Goal: Check status: Check status

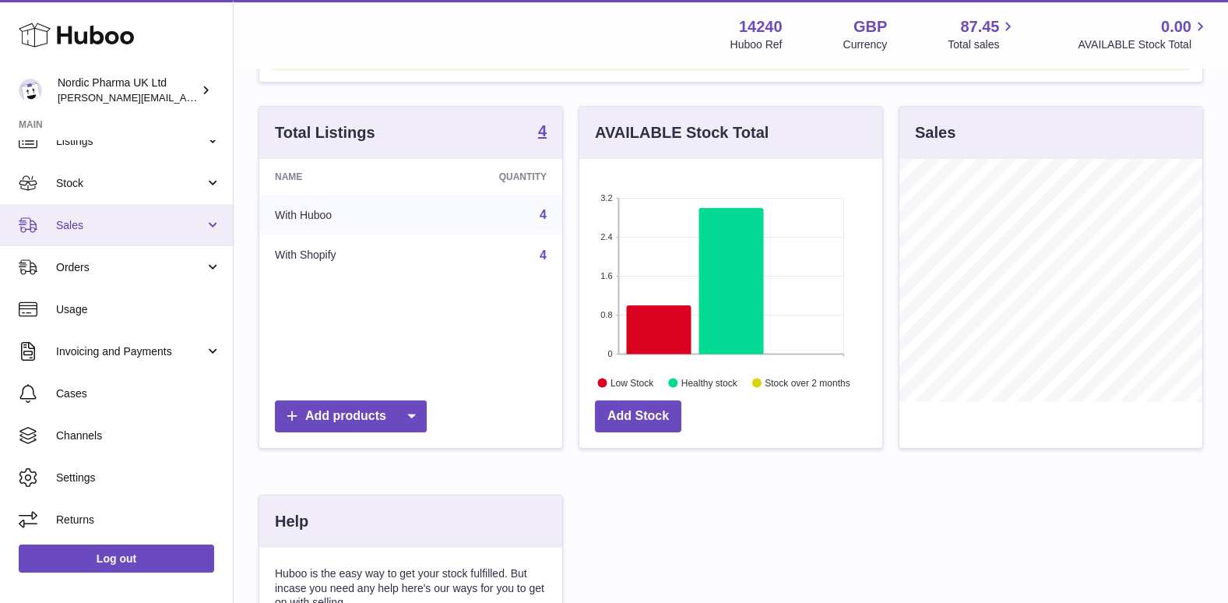
scroll to position [156, 0]
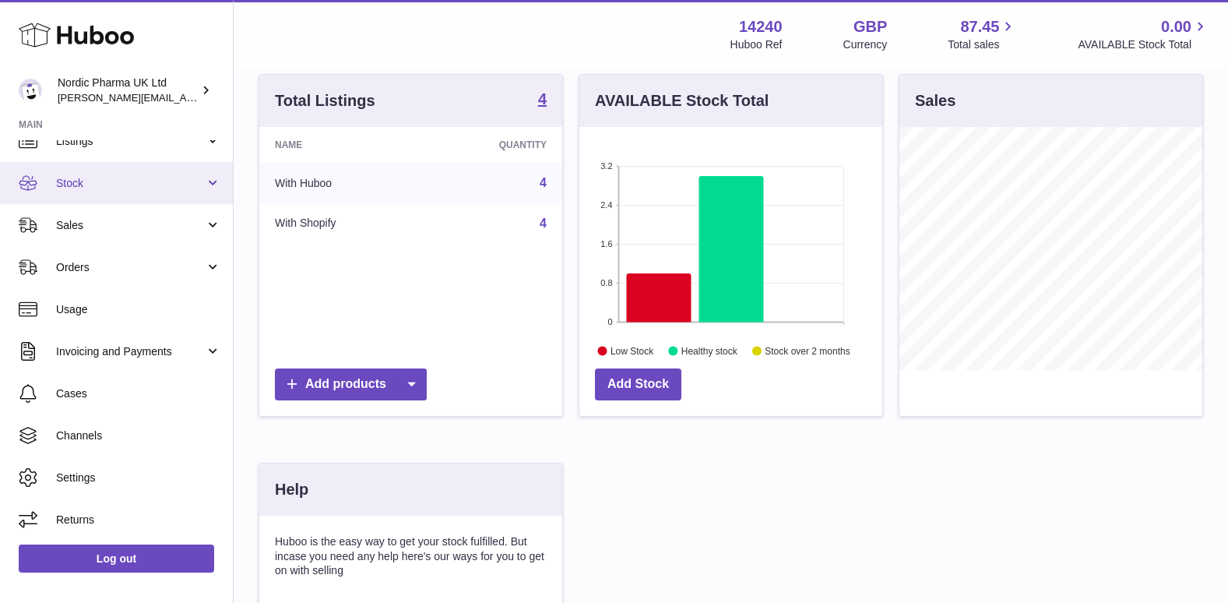
click at [112, 188] on span "Stock" at bounding box center [130, 183] width 149 height 15
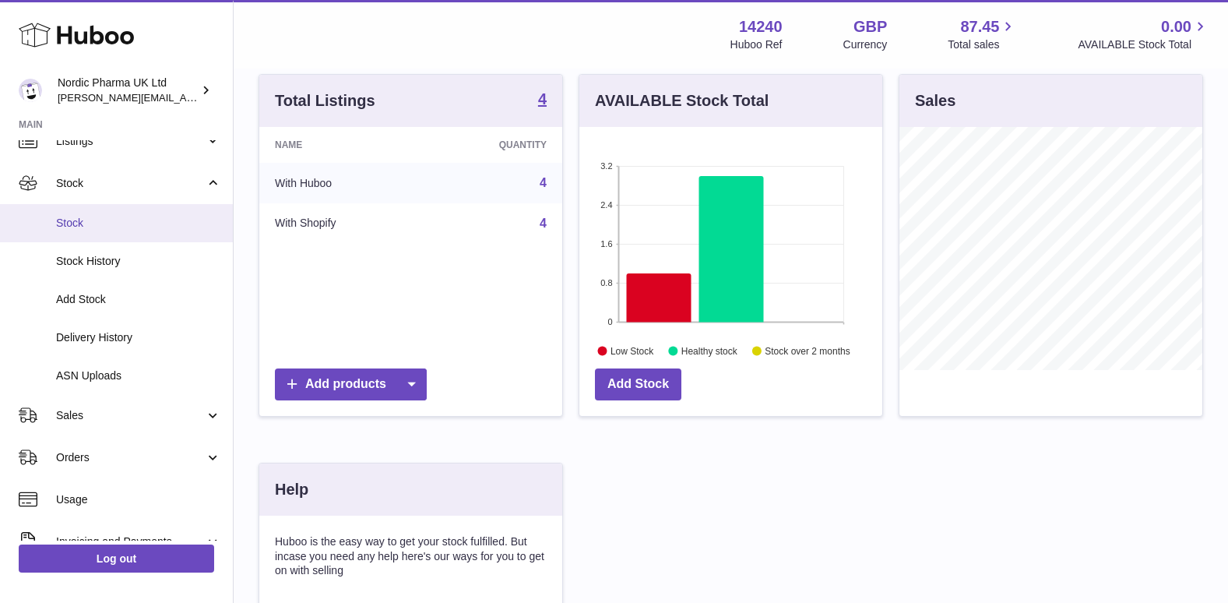
click at [95, 220] on span "Stock" at bounding box center [138, 223] width 165 height 15
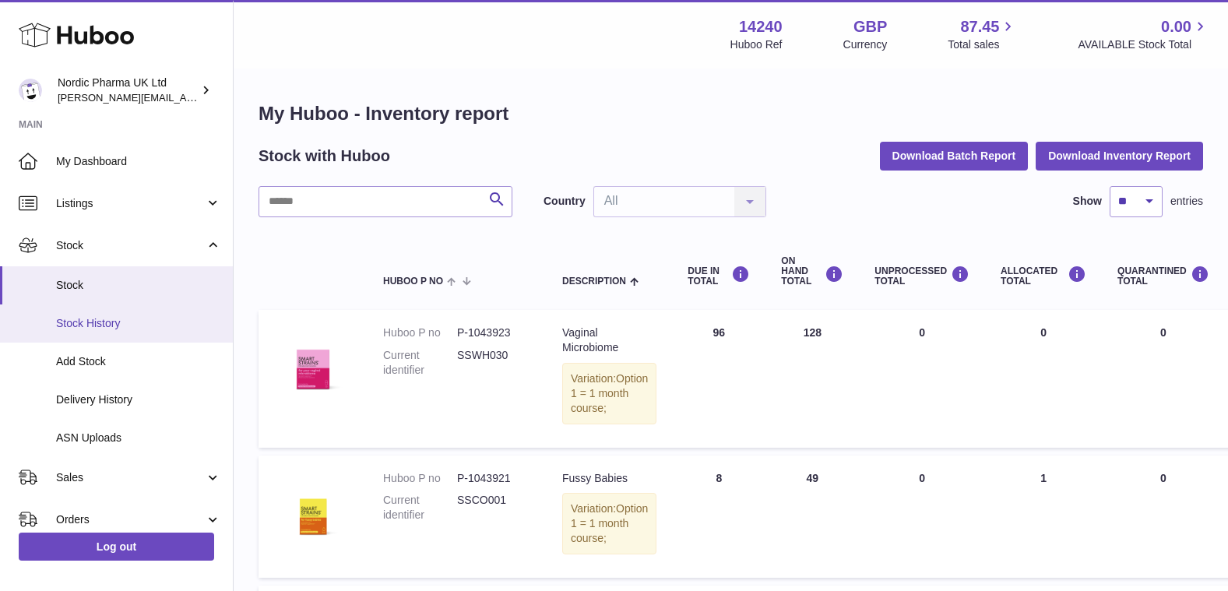
click at [90, 322] on span "Stock History" at bounding box center [138, 323] width 165 height 15
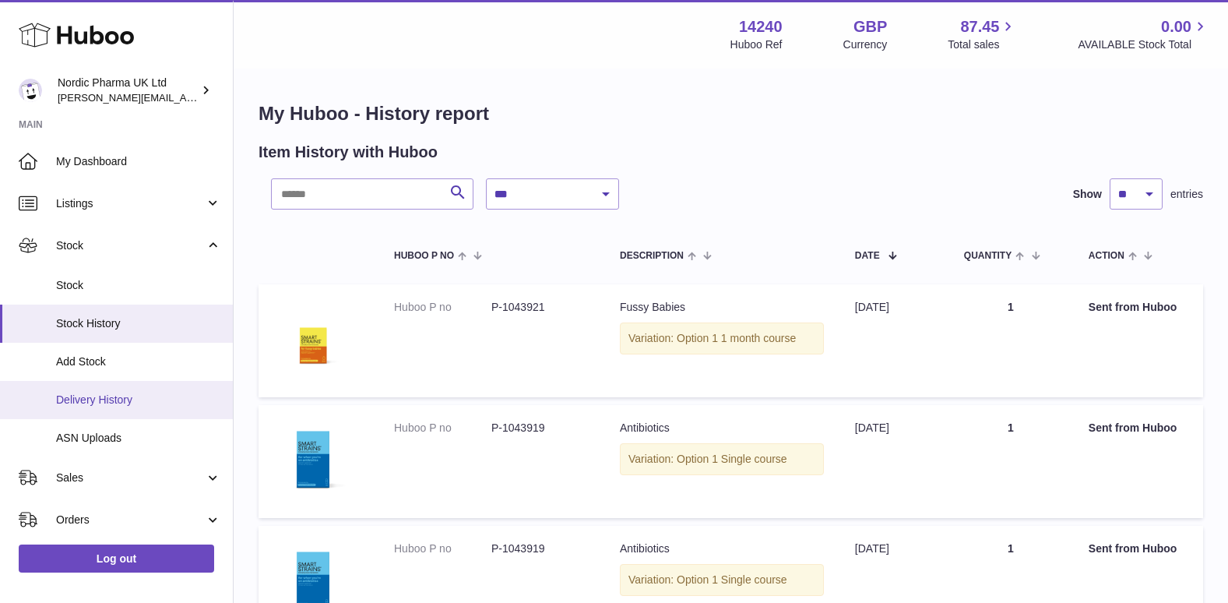
click at [84, 402] on span "Delivery History" at bounding box center [138, 400] width 165 height 15
